Goal: Navigation & Orientation: Find specific page/section

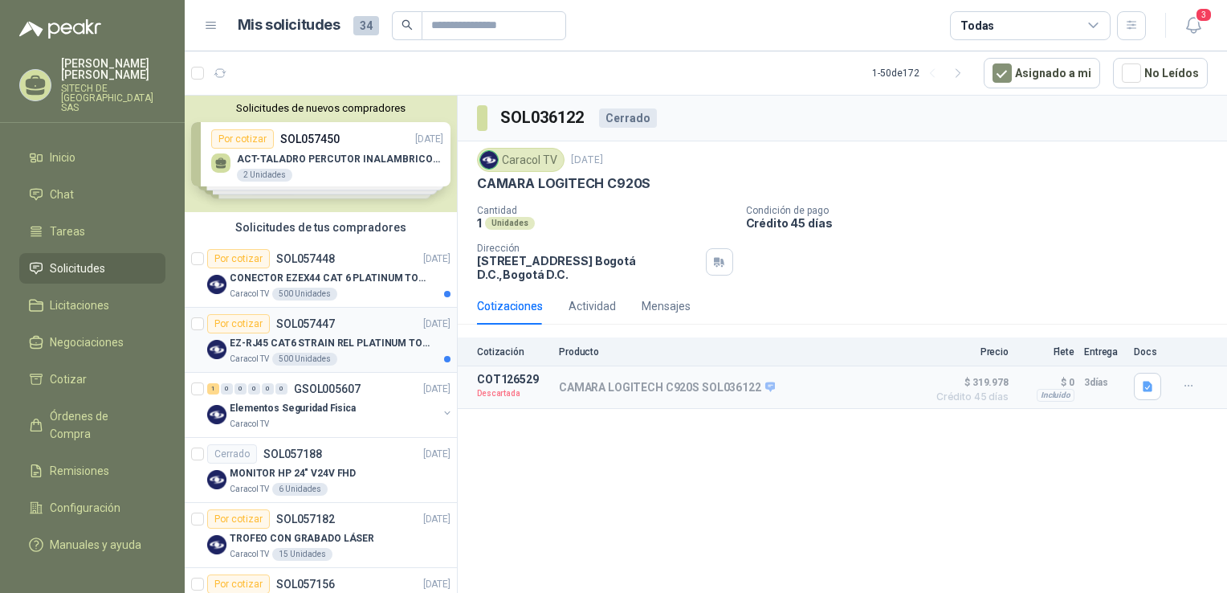
click at [291, 345] on p "EZ-RJ45 CAT6 STRAIN REL PLATINUM TOOLS" at bounding box center [330, 343] width 200 height 15
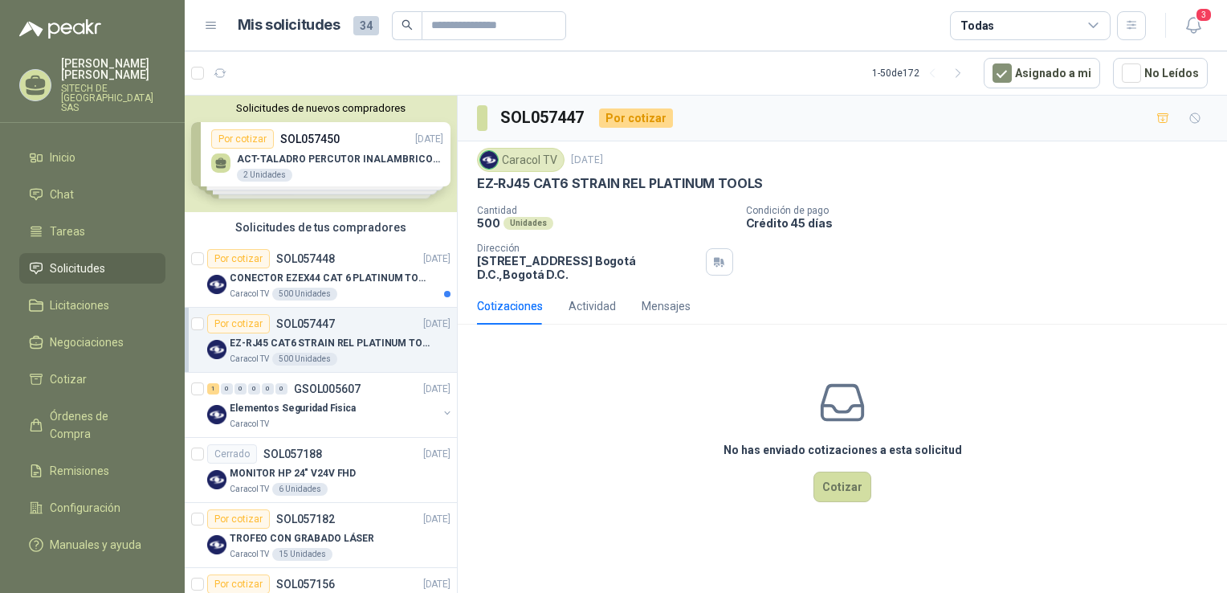
click at [565, 190] on p "EZ-RJ45 CAT6 STRAIN REL PLATINUM TOOLS" at bounding box center [620, 183] width 286 height 17
click at [271, 288] on div "Caracol TV 500 Unidades" at bounding box center [340, 294] width 221 height 13
